Goal: Transaction & Acquisition: Purchase product/service

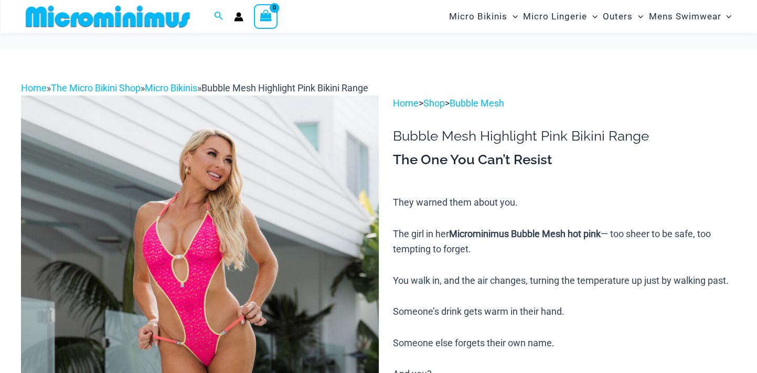
click at [218, 219] on img at bounding box center [200, 364] width 358 height 536
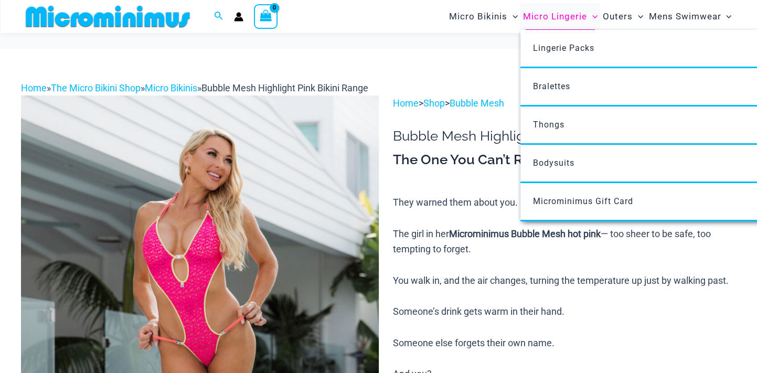
scroll to position [144, 0]
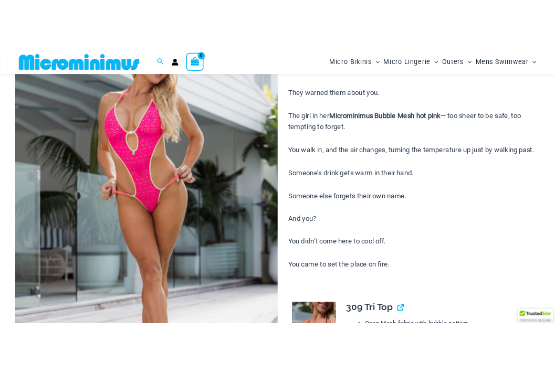
scroll to position [470, 0]
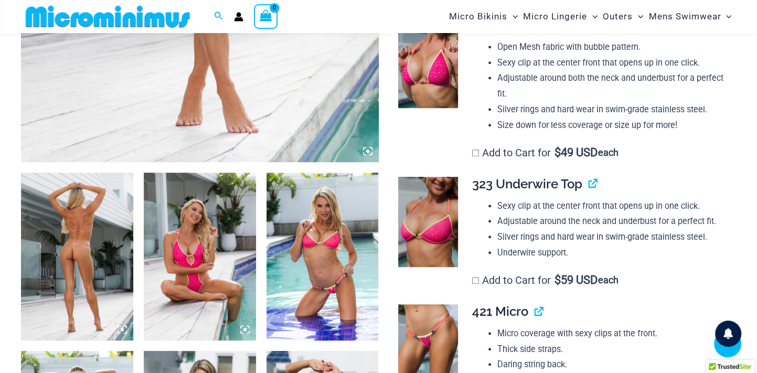
click at [91, 226] on img at bounding box center [77, 257] width 112 height 168
click at [81, 233] on img at bounding box center [77, 257] width 112 height 168
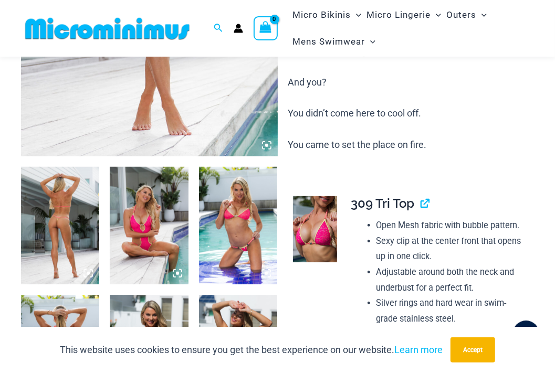
scroll to position [0, 0]
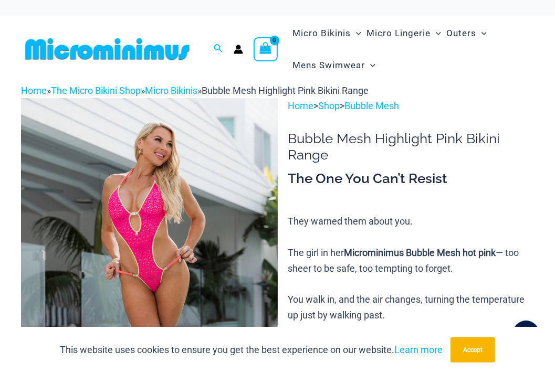
click at [257, 266] on img at bounding box center [149, 290] width 257 height 385
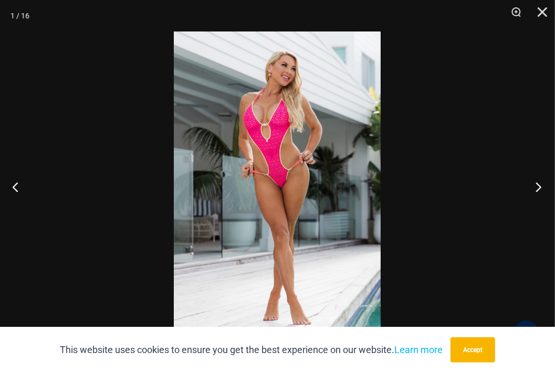
click at [539, 189] on button "Next" at bounding box center [534, 187] width 39 height 52
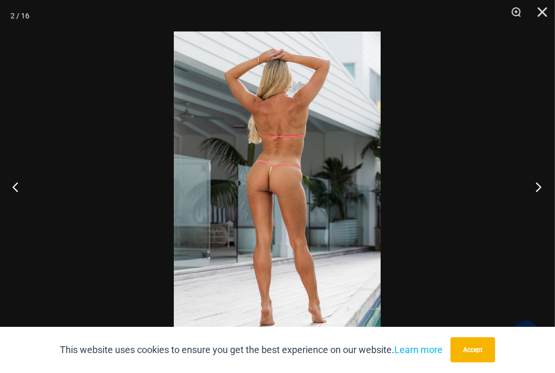
click at [539, 189] on button "Next" at bounding box center [534, 187] width 39 height 52
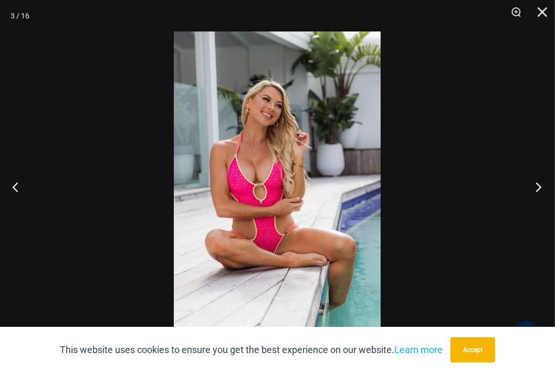
click at [539, 189] on button "Next" at bounding box center [534, 187] width 39 height 52
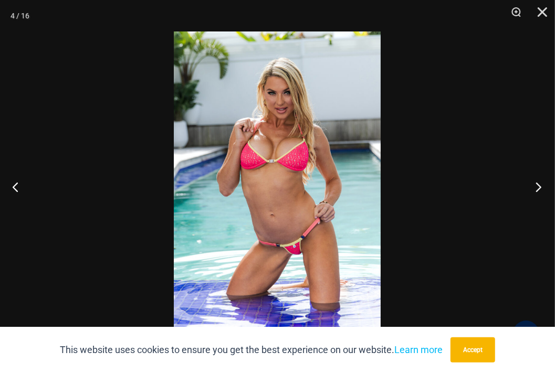
click at [539, 189] on button "Next" at bounding box center [534, 187] width 39 height 52
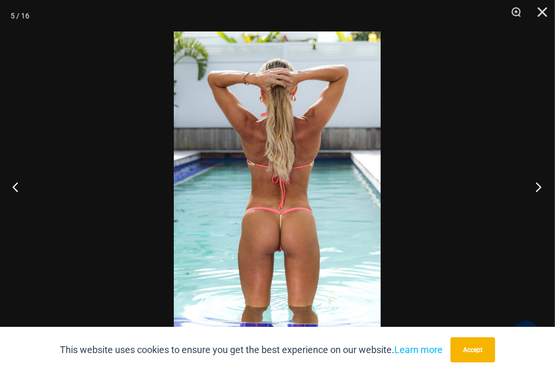
click at [539, 189] on button "Next" at bounding box center [534, 187] width 39 height 52
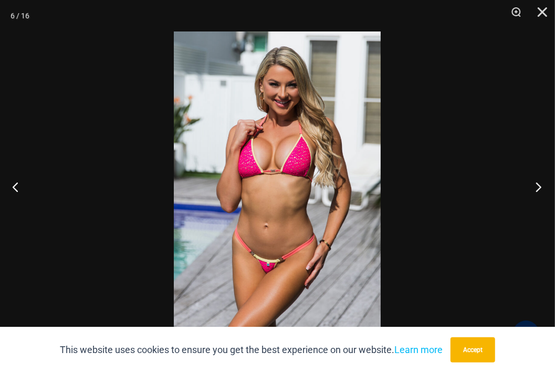
click at [539, 189] on button "Next" at bounding box center [534, 187] width 39 height 52
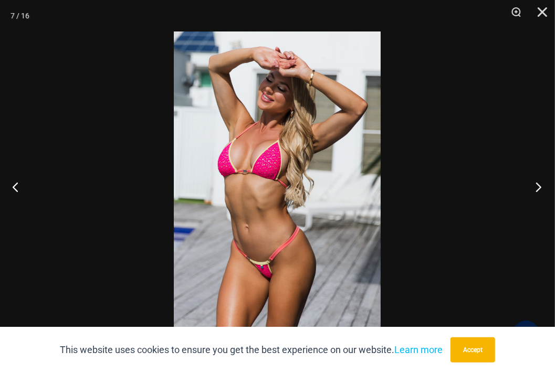
click at [539, 189] on button "Next" at bounding box center [534, 187] width 39 height 52
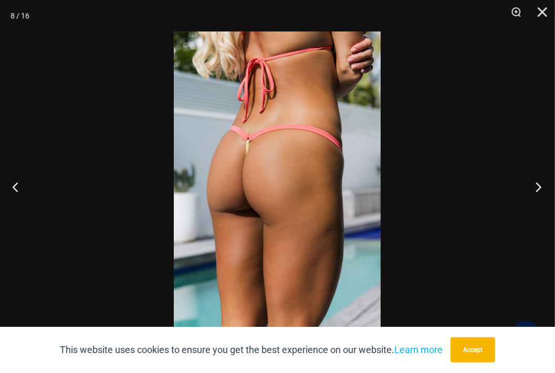
click at [539, 189] on button "Next" at bounding box center [534, 187] width 39 height 52
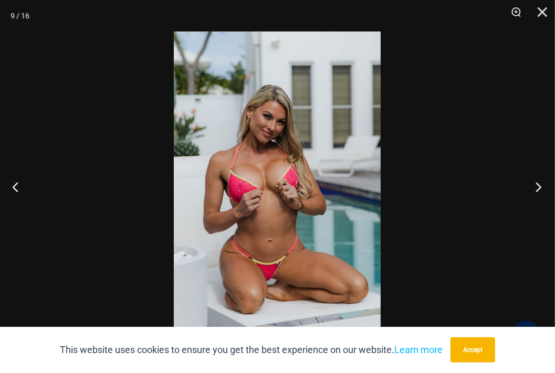
click at [539, 189] on button "Next" at bounding box center [534, 187] width 39 height 52
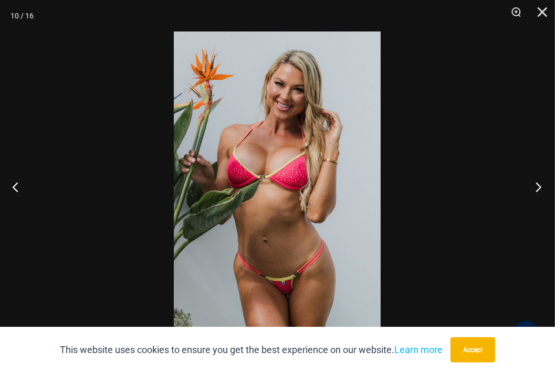
click at [539, 189] on button "Next" at bounding box center [534, 187] width 39 height 52
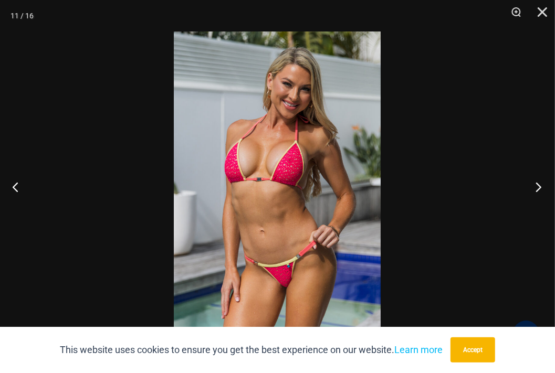
click at [539, 189] on button "Next" at bounding box center [534, 187] width 39 height 52
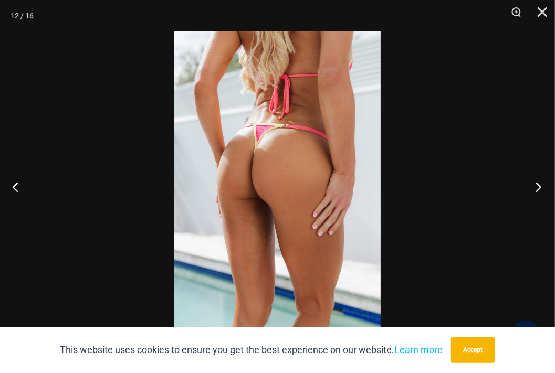
click at [539, 189] on button "Next" at bounding box center [534, 187] width 39 height 52
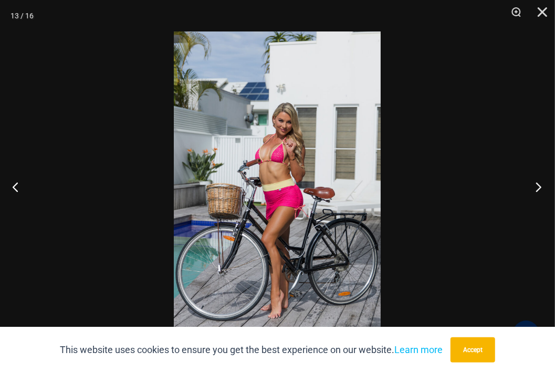
click at [539, 189] on button "Next" at bounding box center [534, 187] width 39 height 52
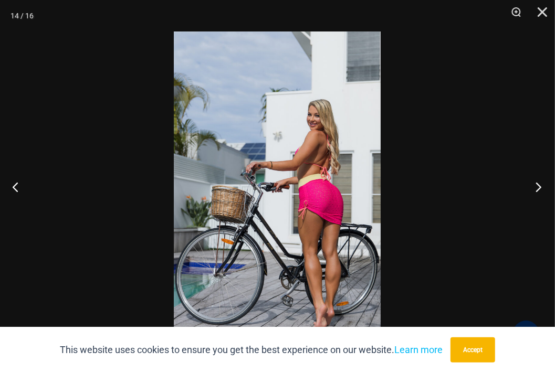
click at [539, 189] on button "Next" at bounding box center [534, 187] width 39 height 52
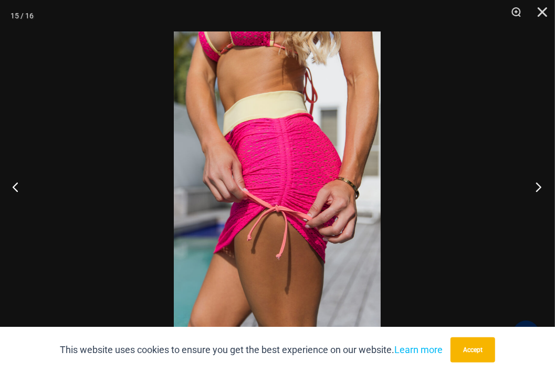
click at [539, 189] on button "Next" at bounding box center [534, 187] width 39 height 52
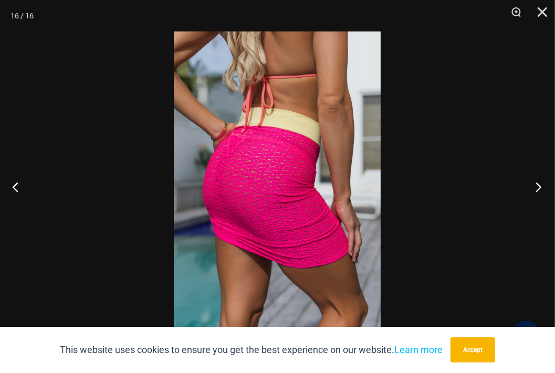
click at [539, 189] on button "Next" at bounding box center [534, 187] width 39 height 52
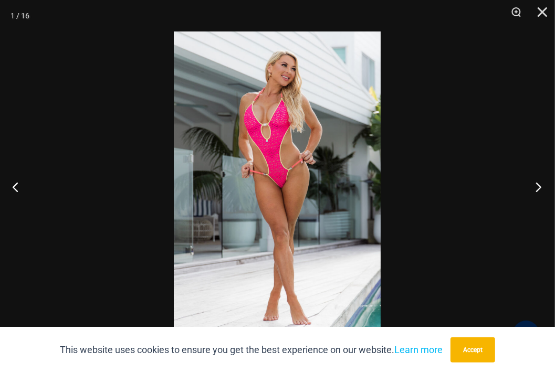
click at [539, 189] on button "Next" at bounding box center [534, 187] width 39 height 52
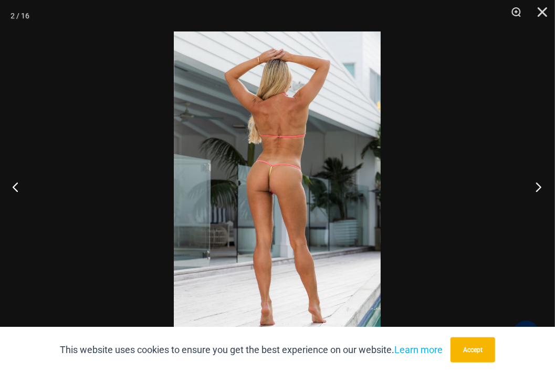
click at [539, 189] on button "Next" at bounding box center [534, 187] width 39 height 52
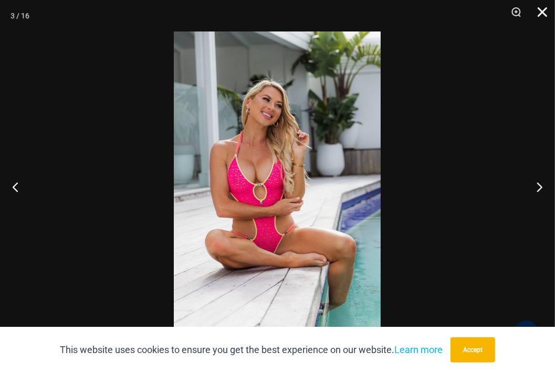
click at [545, 11] on button "Close" at bounding box center [538, 15] width 26 height 31
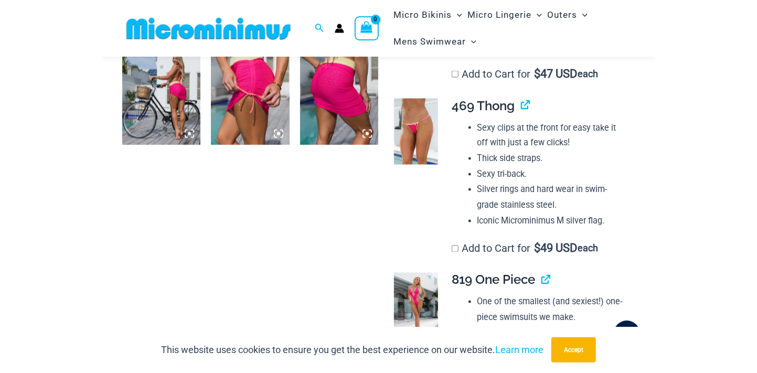
scroll to position [968, 0]
